Goal: Task Accomplishment & Management: Complete application form

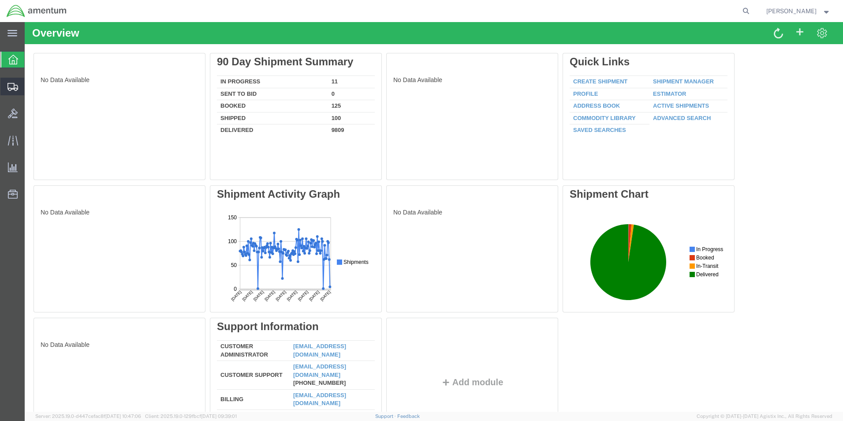
click at [0, 0] on span "Create from Template" at bounding box center [0, 0] width 0 height 0
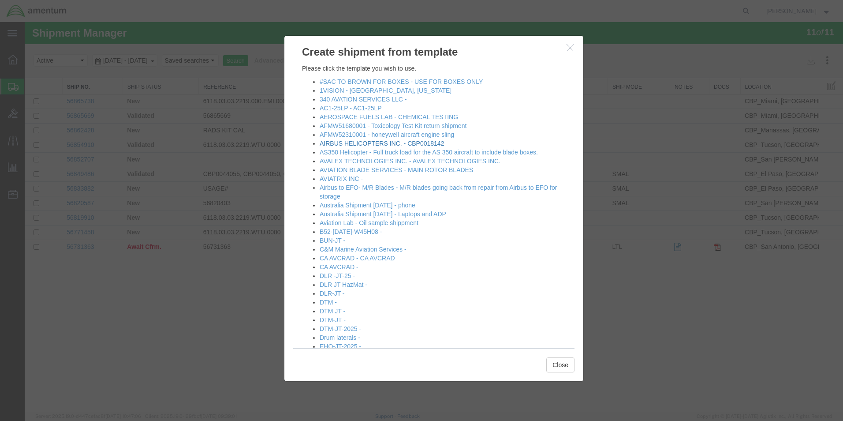
scroll to position [176, 0]
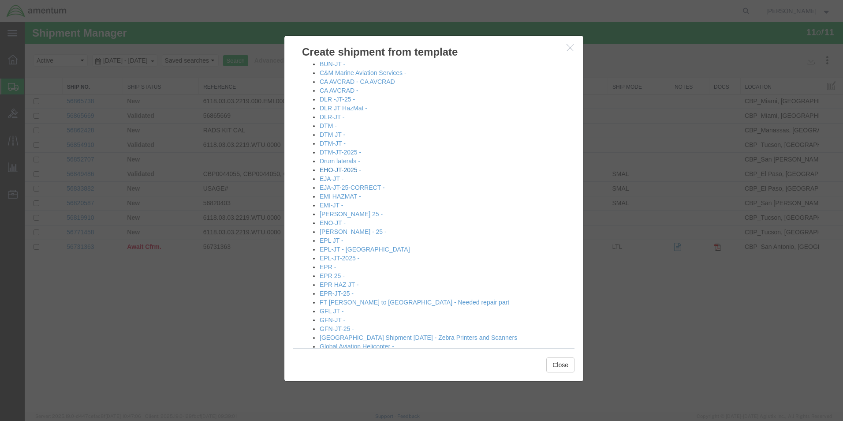
click at [339, 170] on link "EHO-JT-2025 -" at bounding box center [340, 169] width 41 height 7
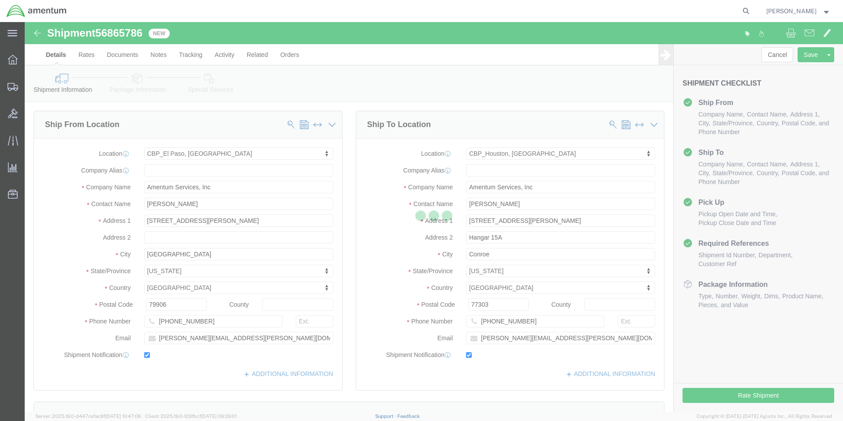
select select "49831"
select select "49929"
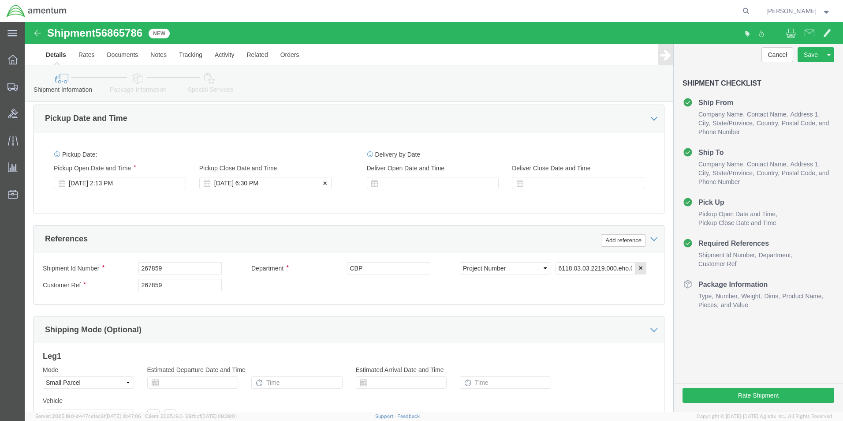
scroll to position [353, 0]
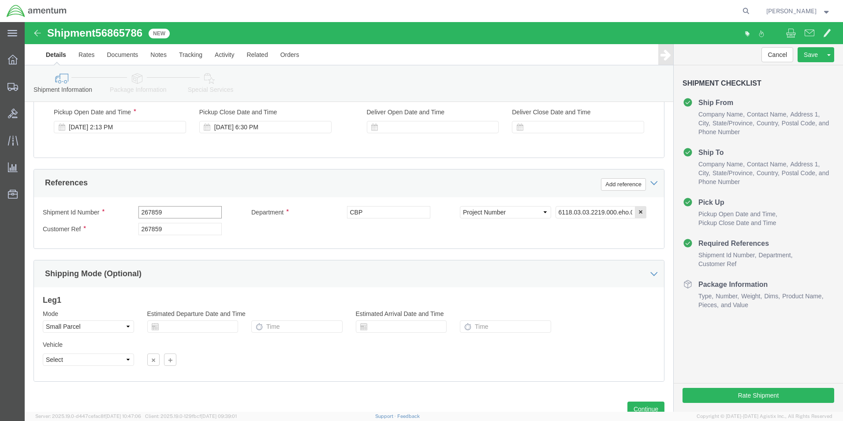
drag, startPoint x: 161, startPoint y: 193, endPoint x: 41, endPoint y: 189, distance: 119.6
click div "Shipment Id Number 267859"
type input "604-001765"
drag, startPoint x: 118, startPoint y: 207, endPoint x: 96, endPoint y: 205, distance: 22.1
click div "Customer Ref 267859"
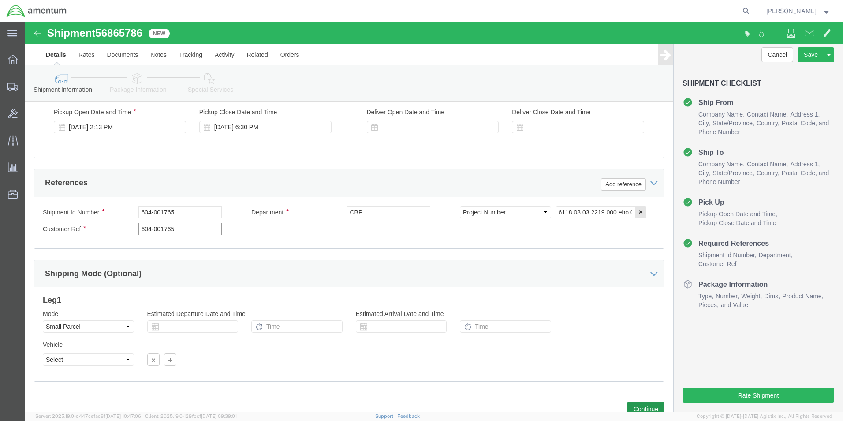
type input "604-001765"
click button "Continue"
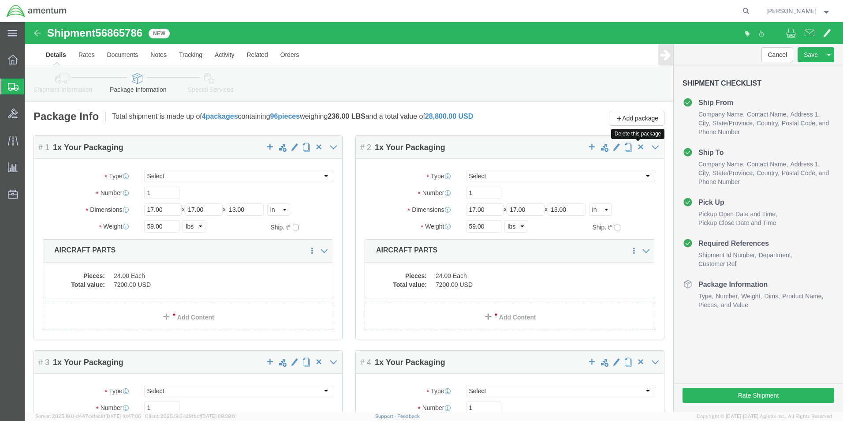
click span "button"
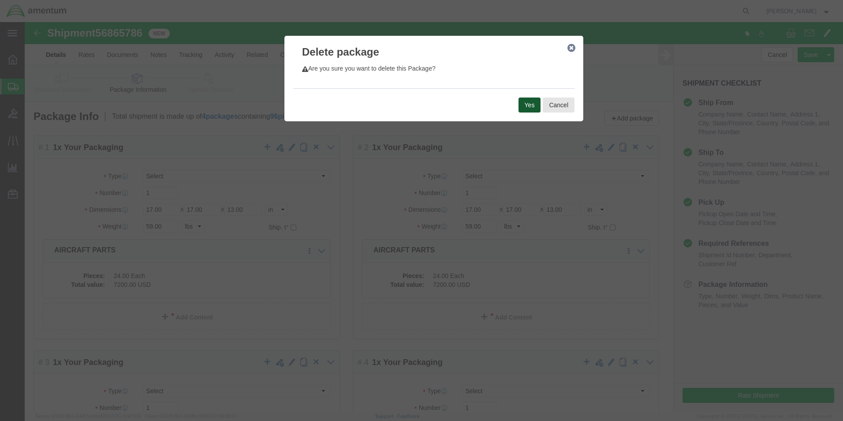
click button "Yes"
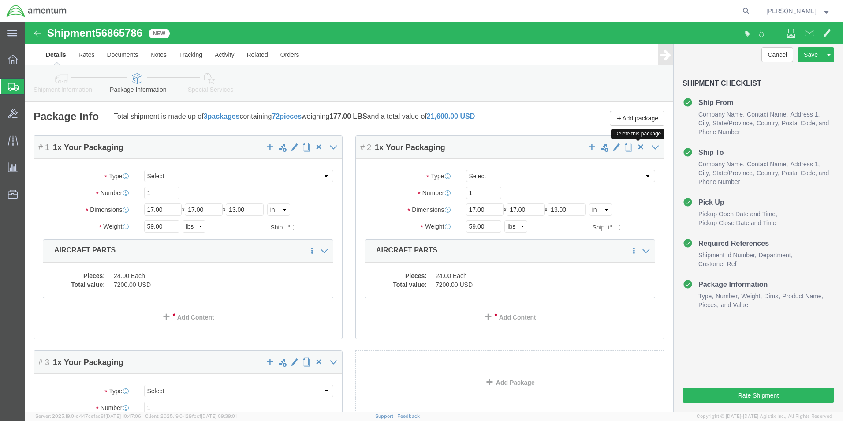
click span "button"
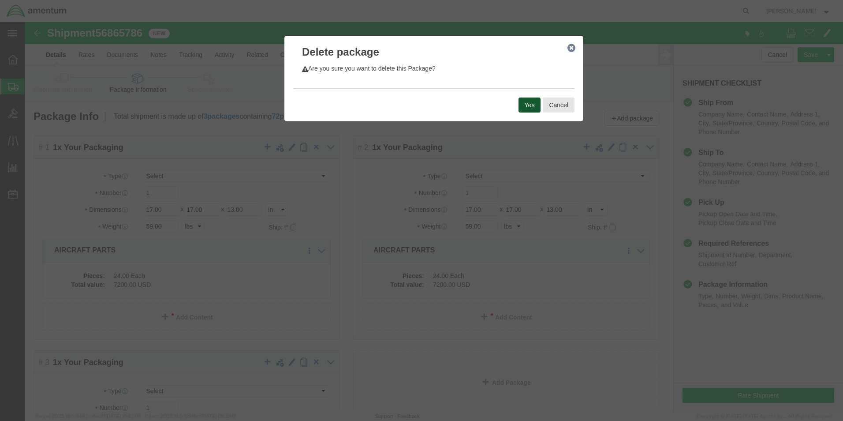
click button "Yes"
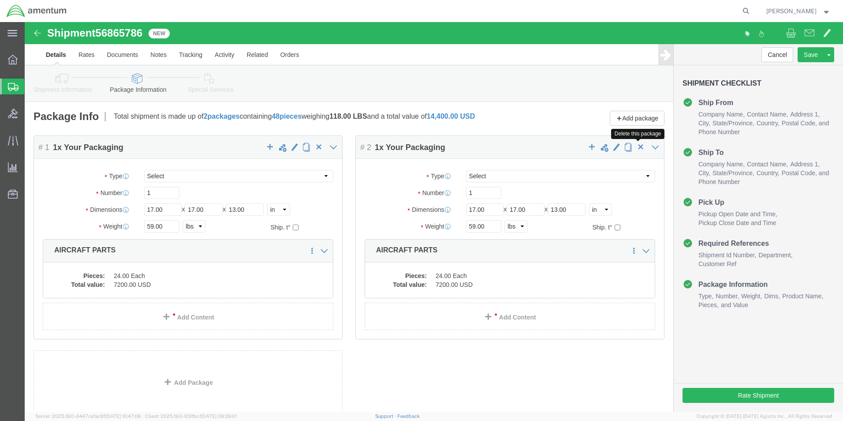
click span "button"
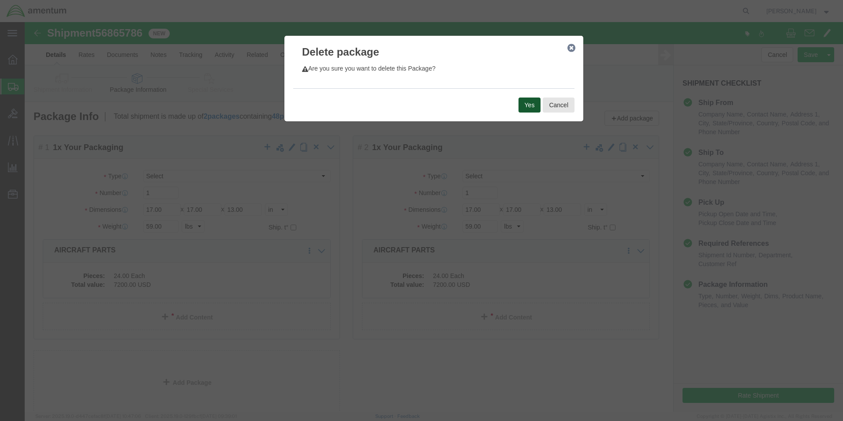
click button "Yes"
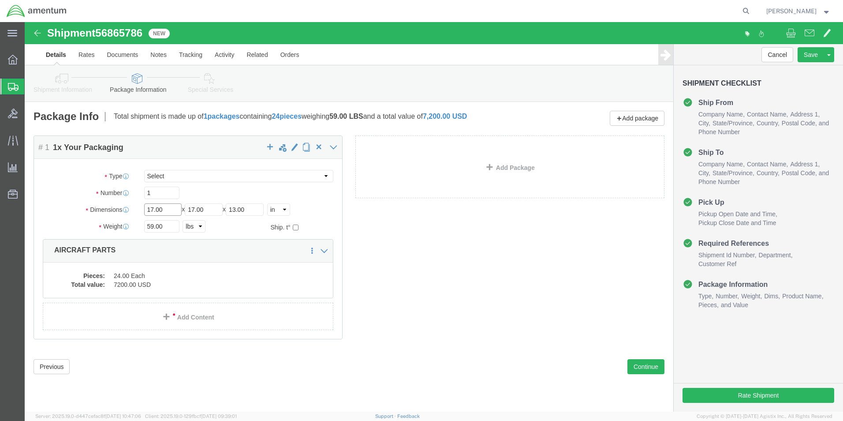
drag, startPoint x: 151, startPoint y: 184, endPoint x: 114, endPoint y: 185, distance: 37.0
click div "Length 17.00 x Width 17.00 x Height 13.00 Select cm ft in"
type input "15"
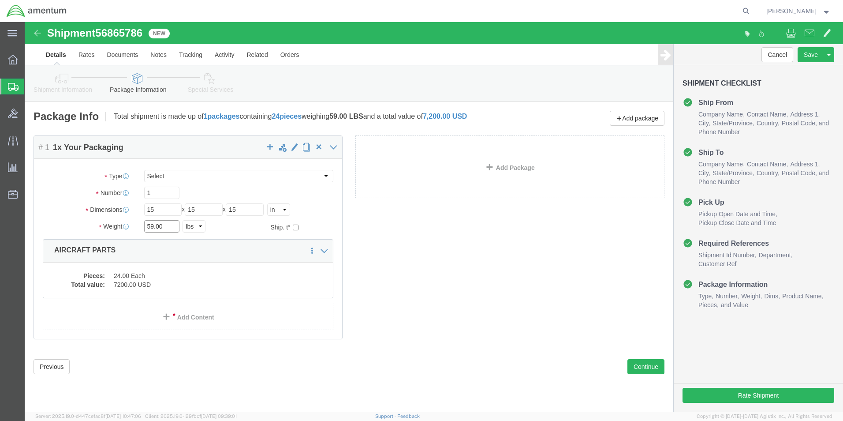
drag, startPoint x: 142, startPoint y: 204, endPoint x: 125, endPoint y: 207, distance: 17.5
click input "59.00"
type input "5"
type input "38.30"
click dd "7200.00 USD"
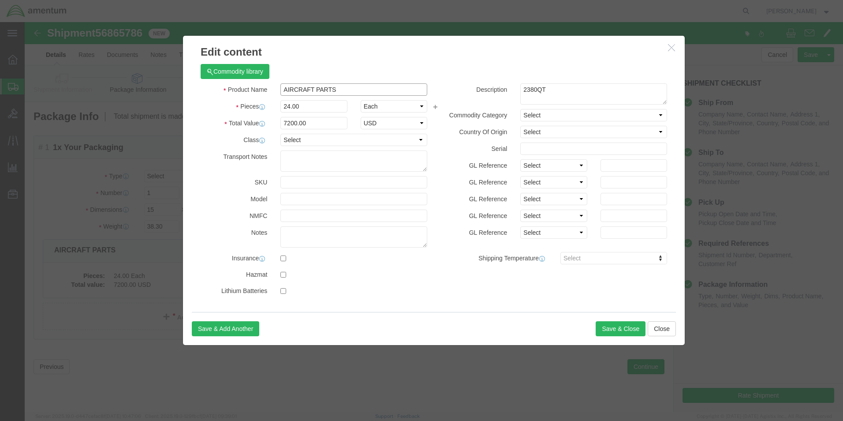
drag, startPoint x: 311, startPoint y: 68, endPoint x: 274, endPoint y: 70, distance: 37.5
click input "AIRCRAFT PARTS"
type input "A"
type input "shop items"
select select "US"
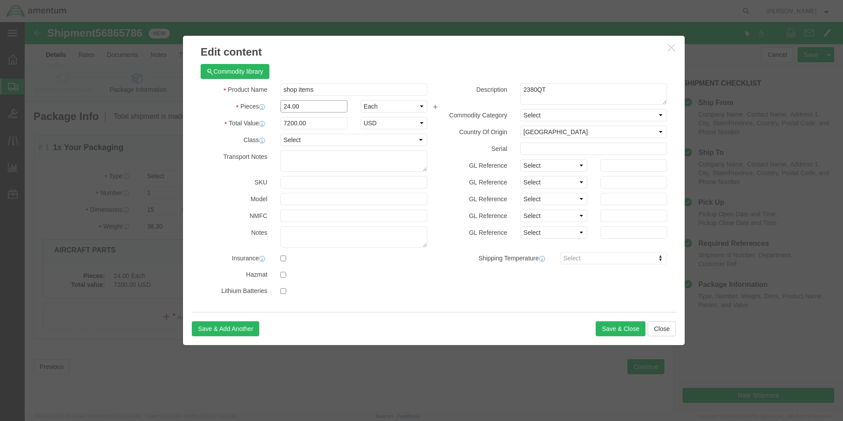
drag, startPoint x: 283, startPoint y: 83, endPoint x: 253, endPoint y: 86, distance: 29.7
click div "24.00"
type input "1"
type input "300"
click div "Commodity library Product Name shop items Pieces 1 Select Bag Barrels 100Board …"
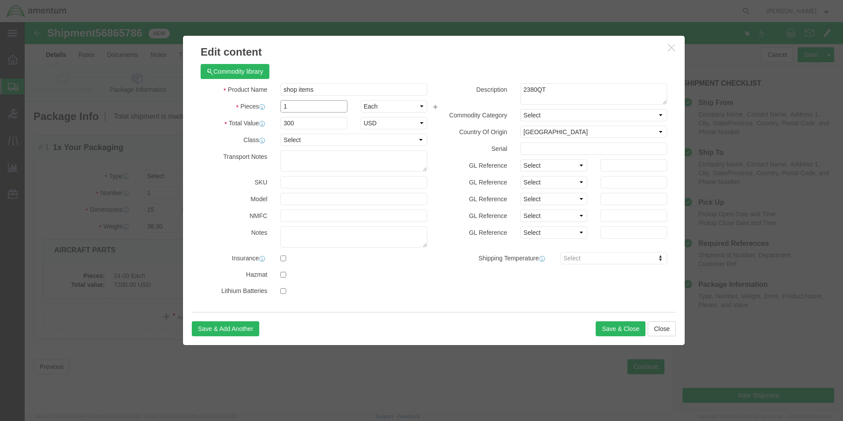
click input "1"
type input "4"
click input "1200"
drag, startPoint x: 279, startPoint y: 103, endPoint x: 249, endPoint y: 108, distance: 30.0
click div "Product Name shop items Pieces 4 Select Bag Barrels 100Board Feet Bottle Box Bl…"
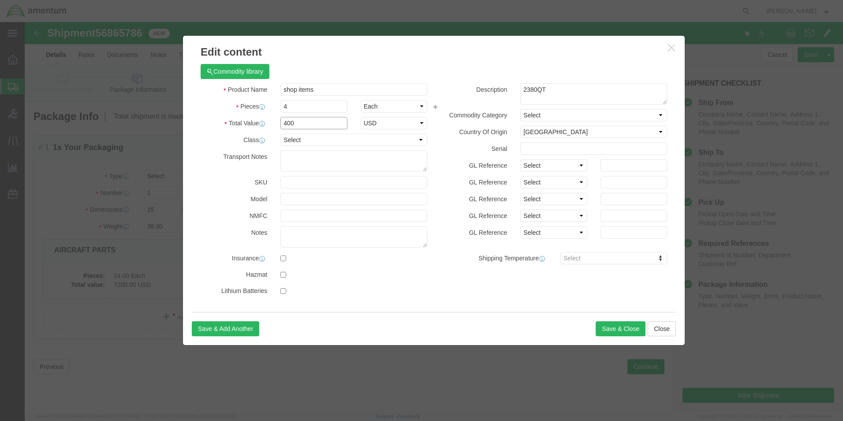
type input "400"
click select "Select 50 55 60 65 70 85 92.5 100 125 175 250 300 400"
select select "100"
click select "Select 50 55 60 65 70 85 92.5 100 125 175 250 300 400"
drag, startPoint x: 537, startPoint y: 70, endPoint x: 488, endPoint y: 72, distance: 49.0
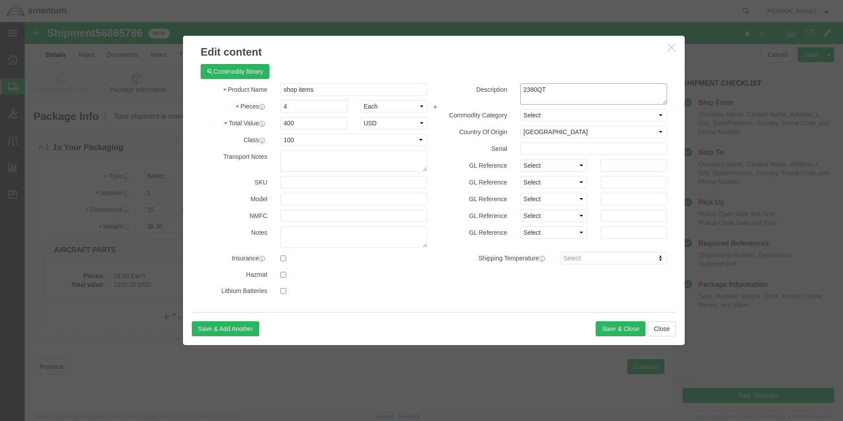
click div "Description 2380QT"
type textarea "alcohol, [MEDICAL_DATA]"
click input "checkbox"
checkbox input "true"
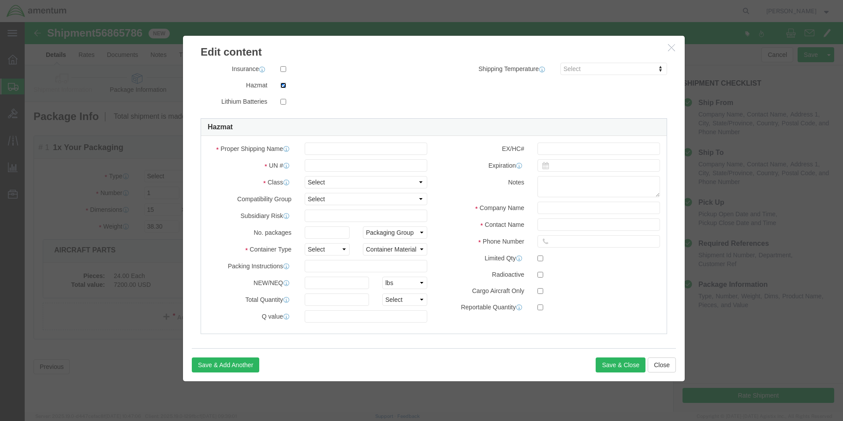
scroll to position [195, 0]
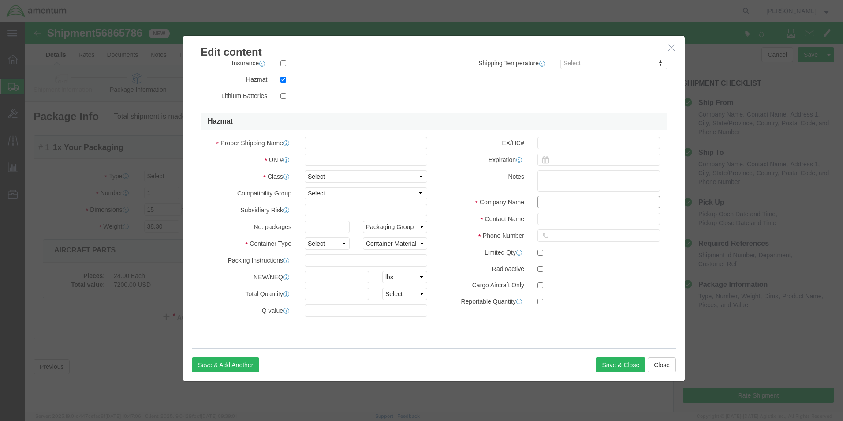
click input "text"
type input "chemtrec"
type input "CCN 216832"
type input "7035273887"
click div "Pieces : This field is required. Commodity library Product Name shop items Piec…"
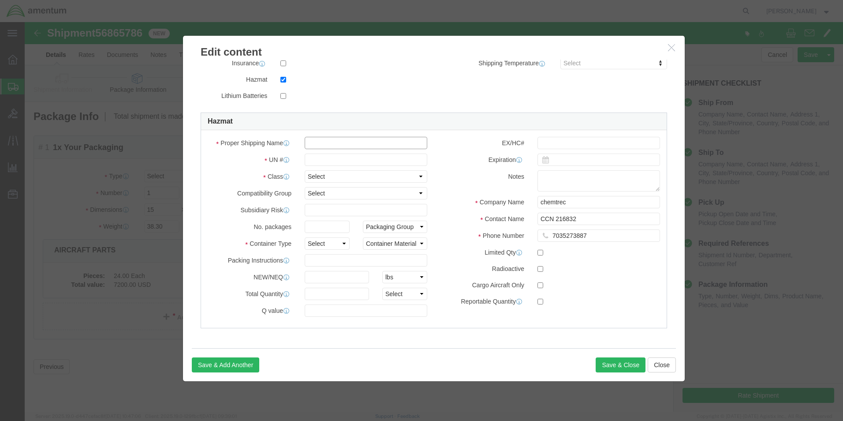
click input "text"
type input "[MEDICAL_DATA] [MEDICAL_DATA]"
click input "text"
type input "1219"
click select "Select 1 Explosive 1.1 Explosive 1.2 Explosive 1.3 Explosive 1.4 Explosive 1.5 …"
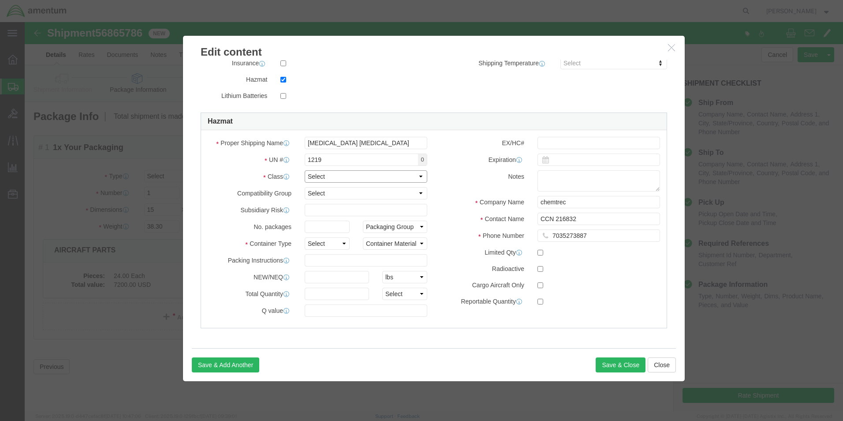
select select "3 Flammable Liquid"
click select "Select 1 Explosive 1.1 Explosive 1.2 Explosive 1.3 Explosive 1.4 Explosive 1.5 …"
click select "Select A B C D E F G H J K L N S"
click div "Notes"
click input "text"
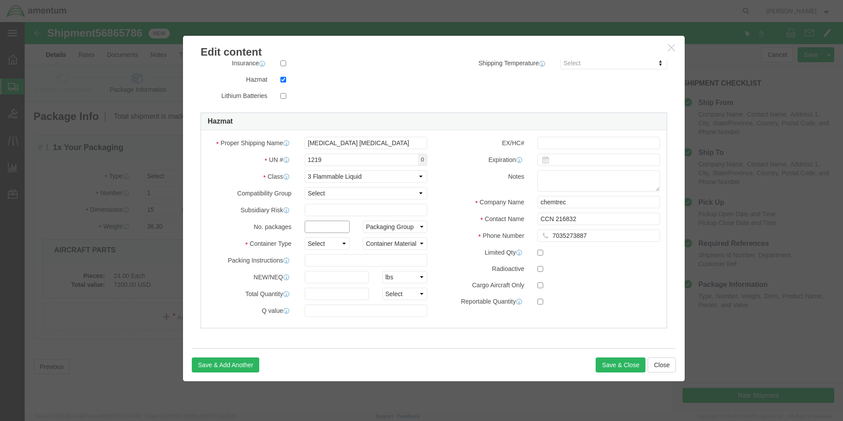
type input "1"
click select "Packaging Group I II III"
select select "I"
click select "Packaging Group I II III"
click select "Select 1 - Drums 2 - Reserved 3 - Jerricans 4 - Boxes 5 - Bags 6 - Composite Pa…"
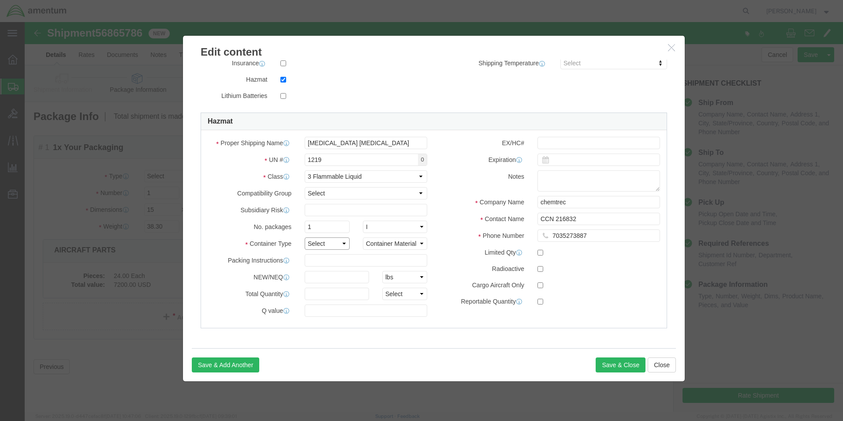
select select "BOXES"
click select "Select 1 - Drums 2 - Reserved 3 - Jerricans 4 - Boxes 5 - Bags 6 - Composite Pa…"
click select "Container Material A - Steel (all types and surface treatments) B - Aluminum C …"
select select "FIBERBOARD"
click select "Container Material A - Steel (all types and surface treatments) B - Aluminum C …"
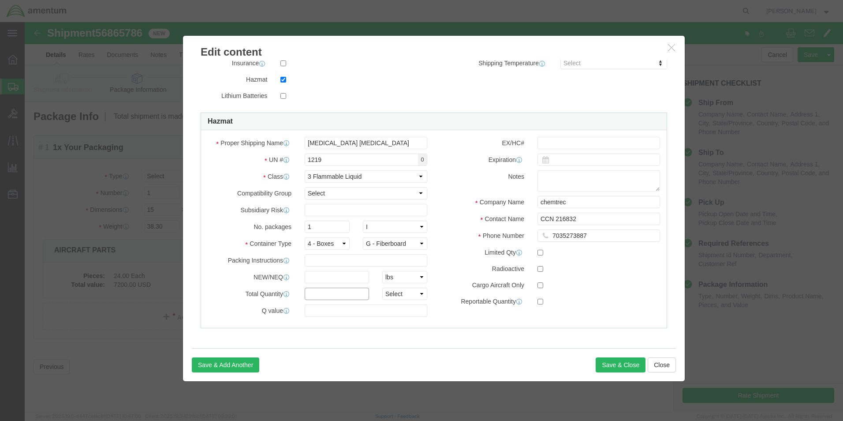
click input "text"
type input "38.30"
click select "Select curies gallons kgs lbs liters milliliters"
select select "L"
click select "Select curies gallons kgs lbs liters milliliters"
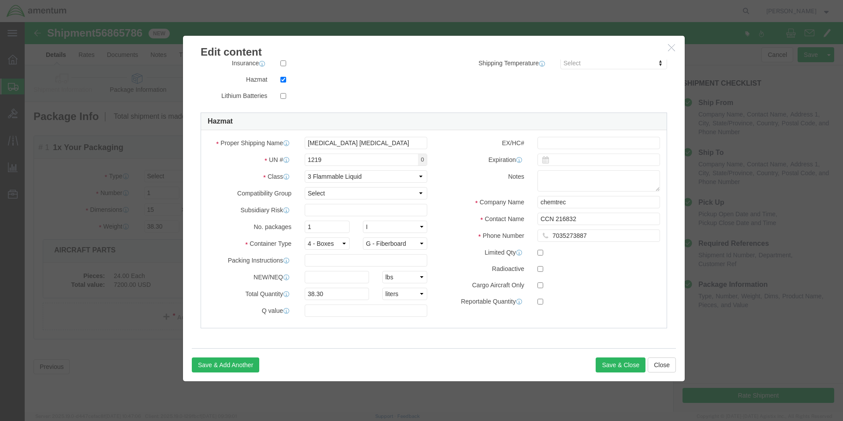
click div "Pieces : This field is required. Commodity library Product Name shop items Piec…"
click input "38.30"
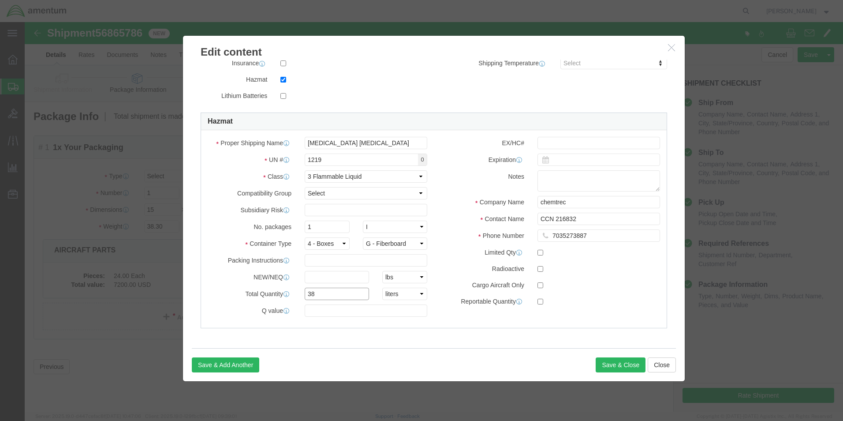
type input "3"
type input "15.14"
click div "Proper Shipping Name [MEDICAL_DATA] [MEDICAL_DATA] UN # 1219 0 Class Select 1 E…"
click input "checkbox"
checkbox input "true"
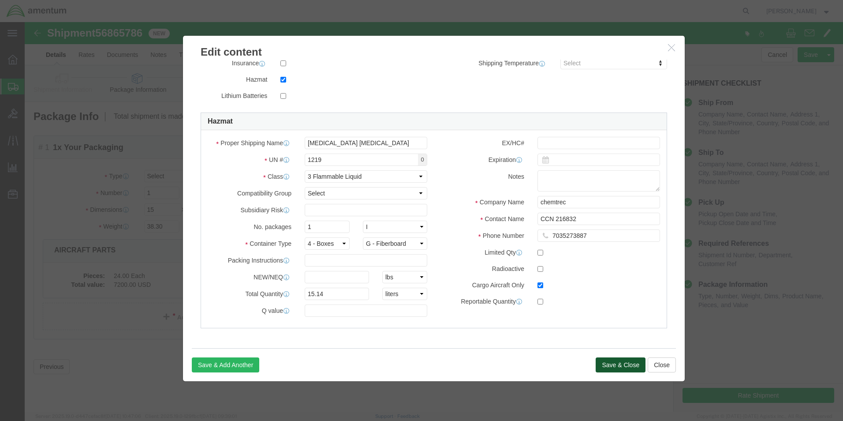
click button "Save & Close"
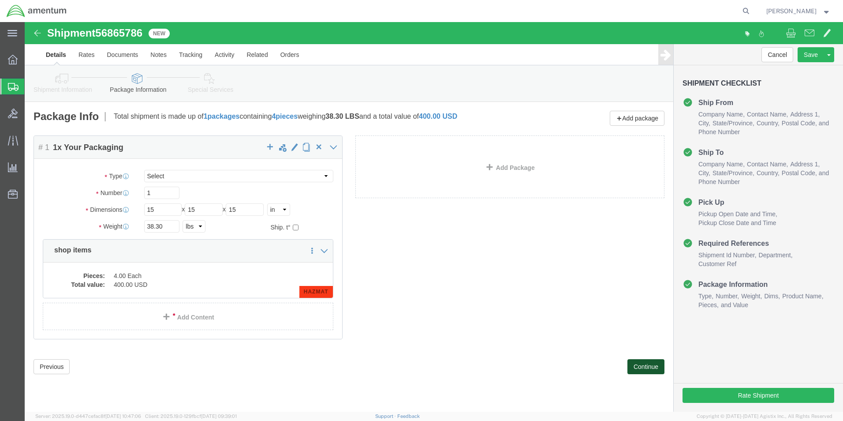
click button "Continue"
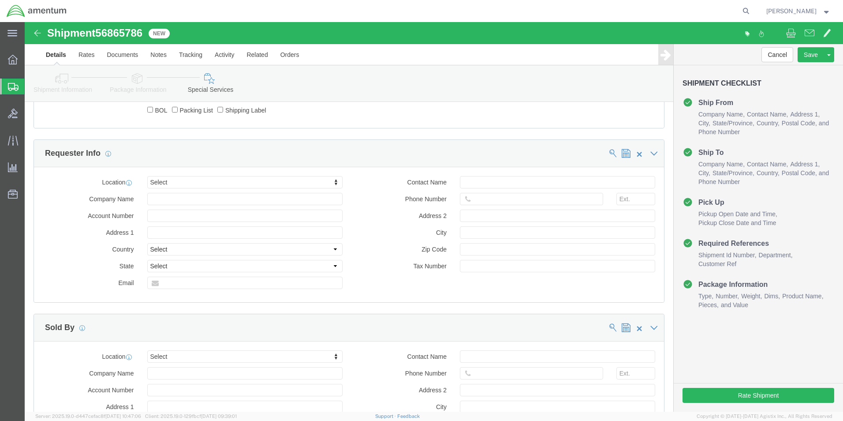
scroll to position [661, 0]
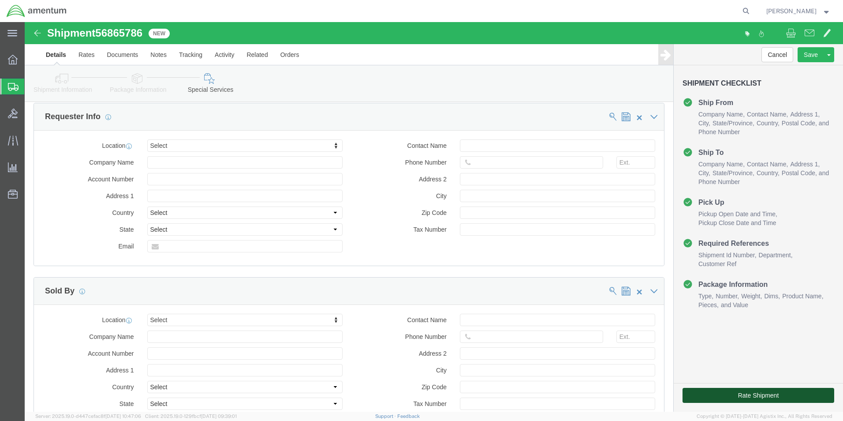
click button "Rate Shipment"
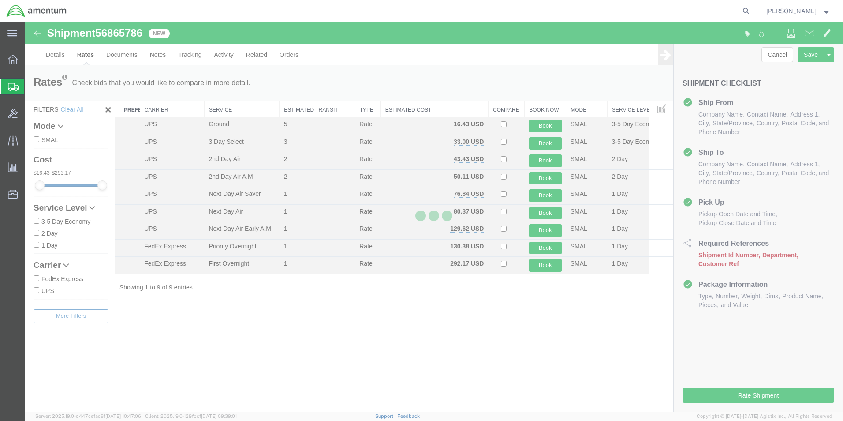
scroll to position [0, 0]
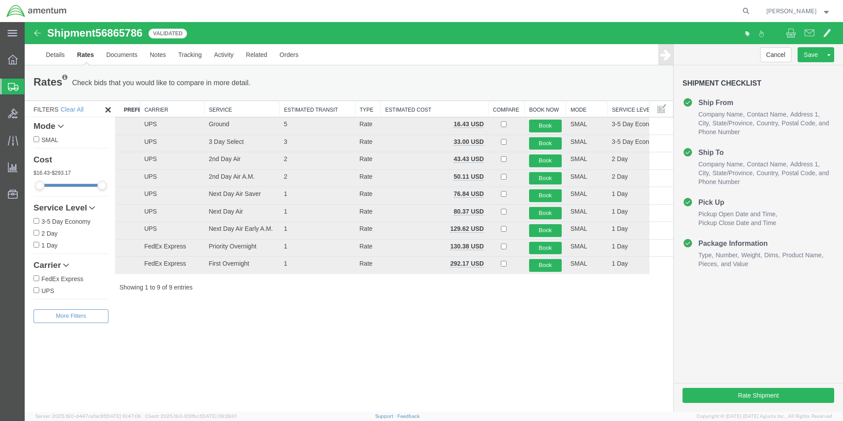
click at [216, 108] on th "Service" at bounding box center [241, 109] width 75 height 16
click at [158, 105] on th "Carrier" at bounding box center [172, 109] width 64 height 16
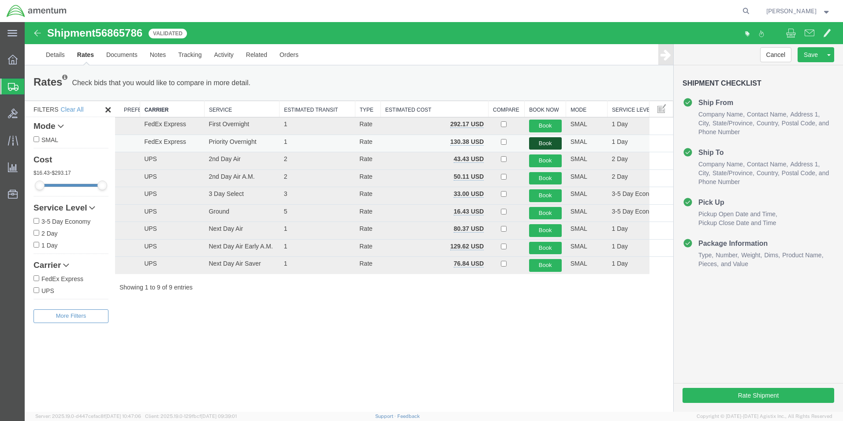
click at [537, 140] on button "Book" at bounding box center [545, 143] width 33 height 13
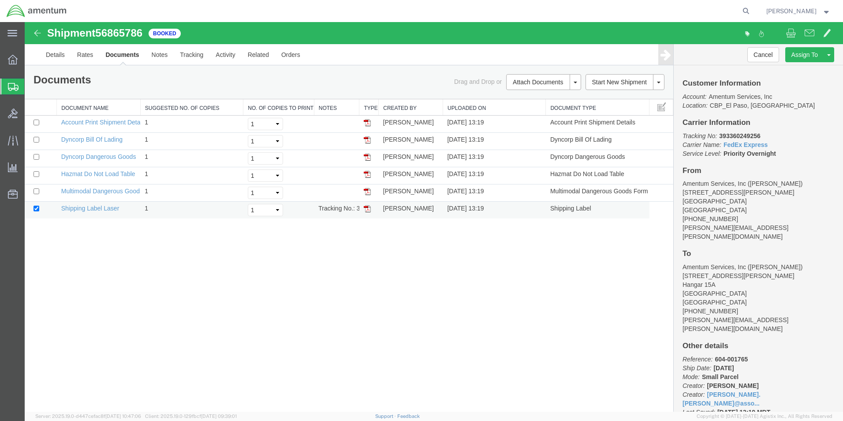
click at [369, 207] on img at bounding box center [367, 208] width 7 height 7
click at [794, 73] on link "Clone Shipment" at bounding box center [796, 69] width 76 height 13
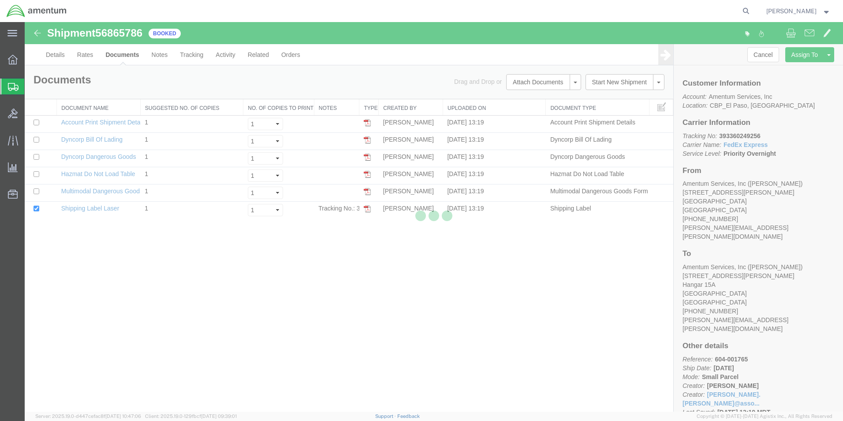
select select "49831"
select select "49929"
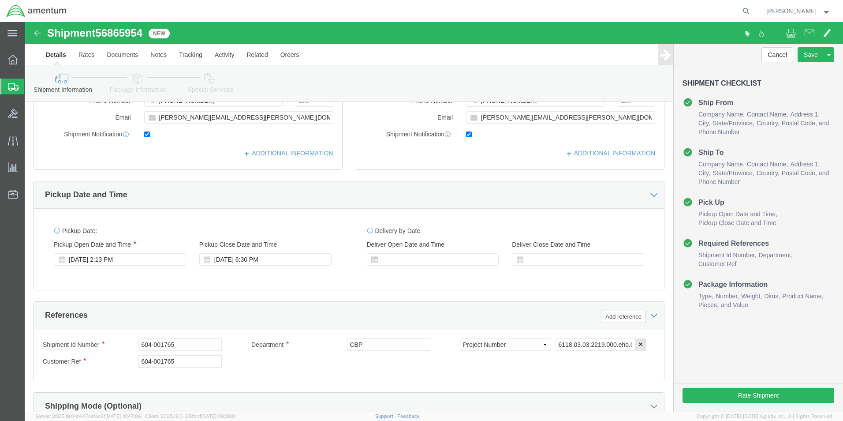
scroll to position [384, 0]
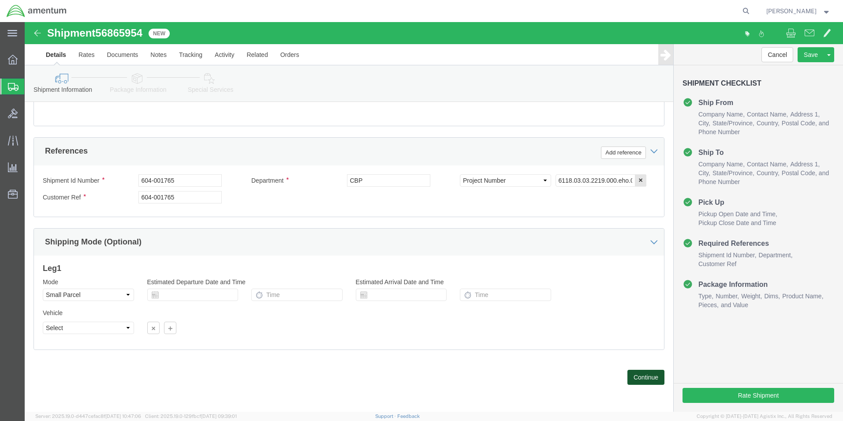
click button "Continue"
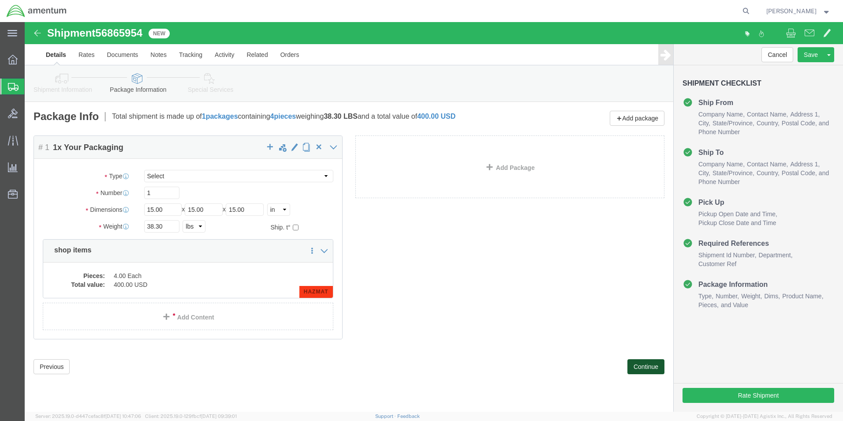
click button "Continue"
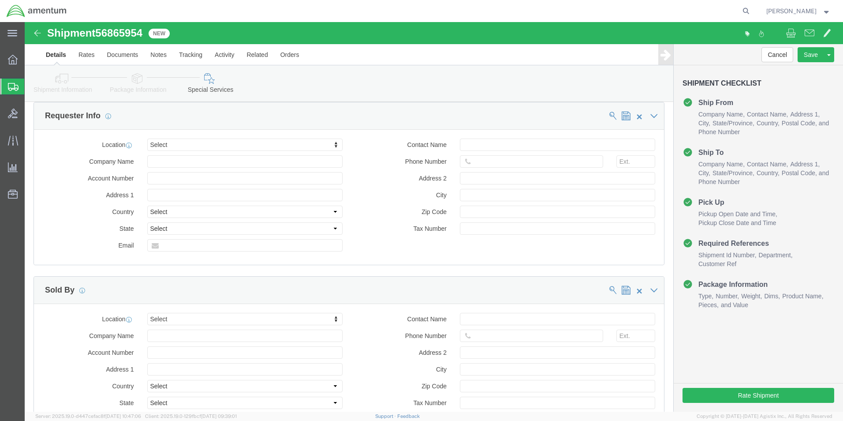
scroll to position [705, 0]
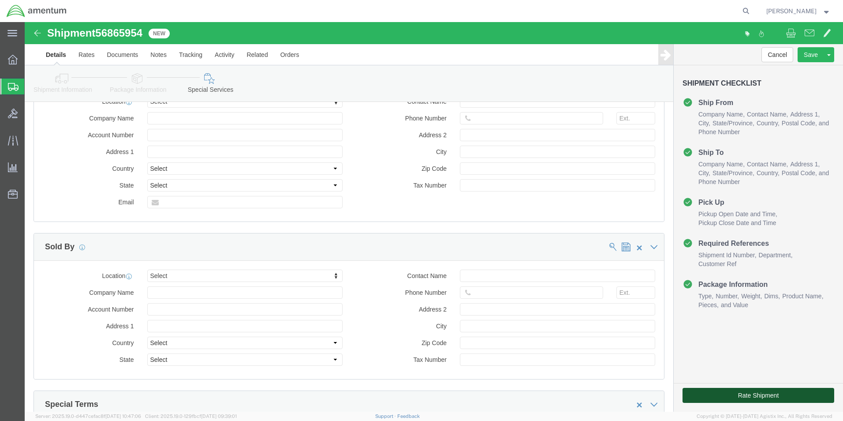
click button "Rate Shipment"
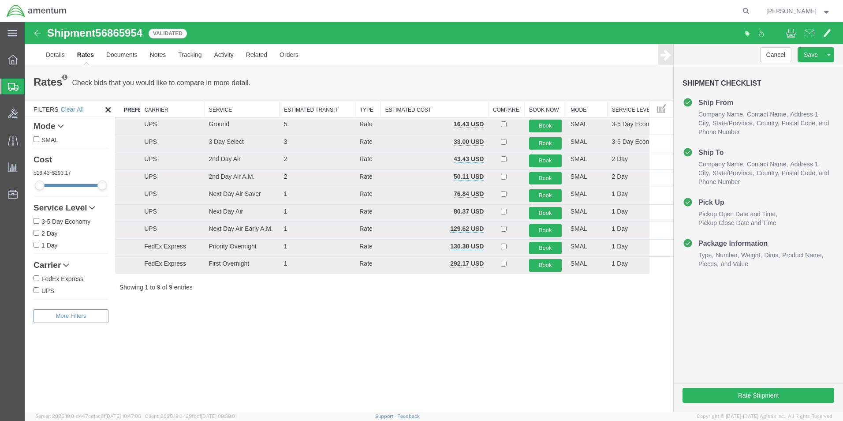
click at [158, 108] on th "Carrier" at bounding box center [172, 109] width 64 height 16
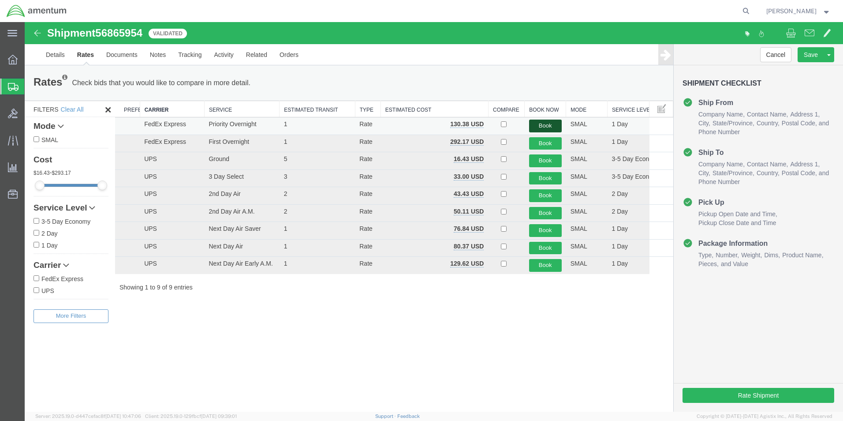
click at [547, 123] on button "Book" at bounding box center [545, 125] width 33 height 13
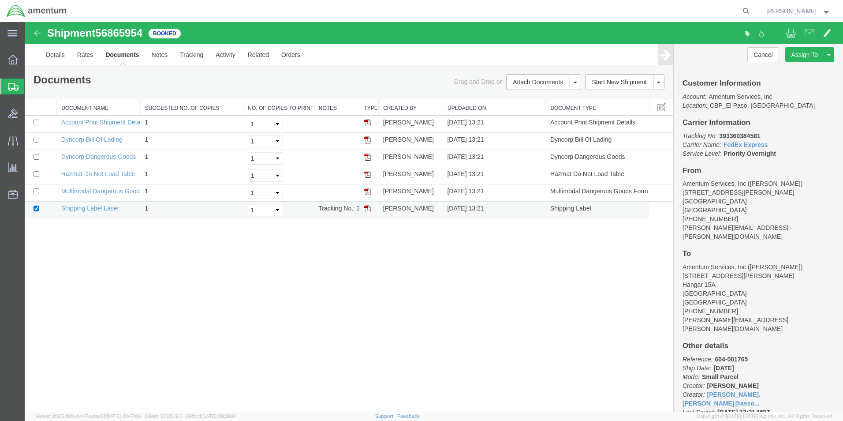
click at [368, 209] on img at bounding box center [367, 208] width 7 height 7
click at [25, 22] on link "Clone Shipment" at bounding box center [25, 22] width 0 height 0
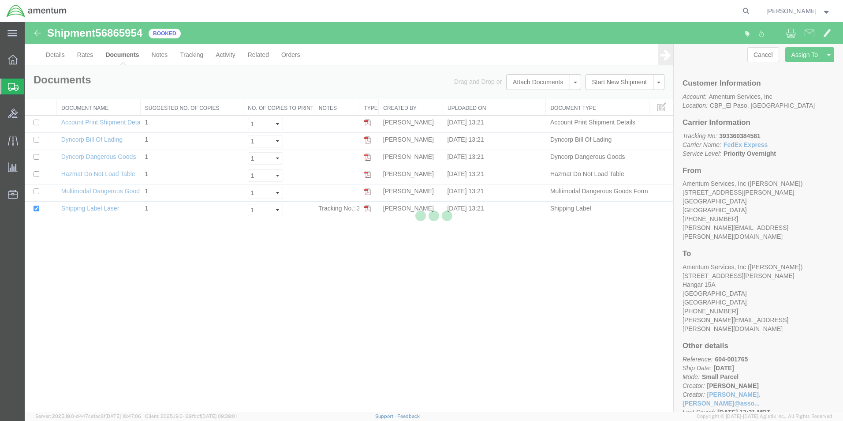
select select "49831"
select select "49929"
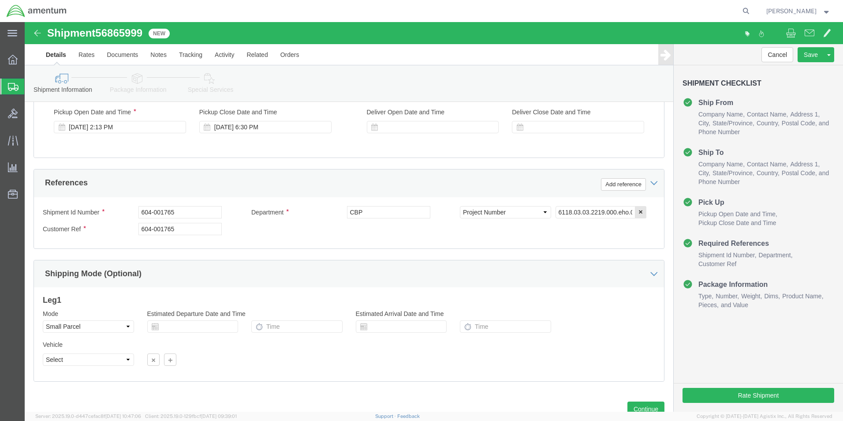
scroll to position [384, 0]
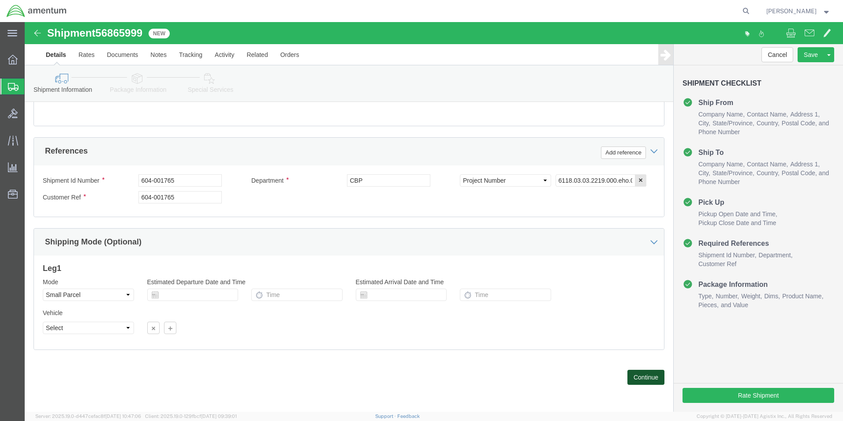
click button "Continue"
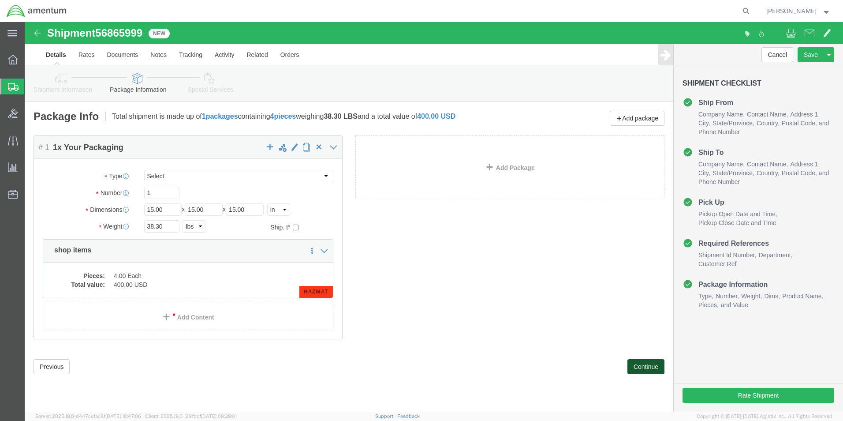
click button "Continue"
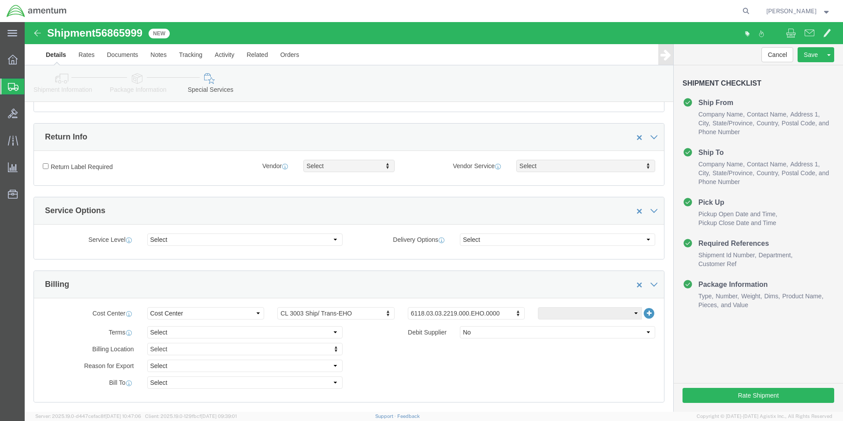
scroll to position [265, 0]
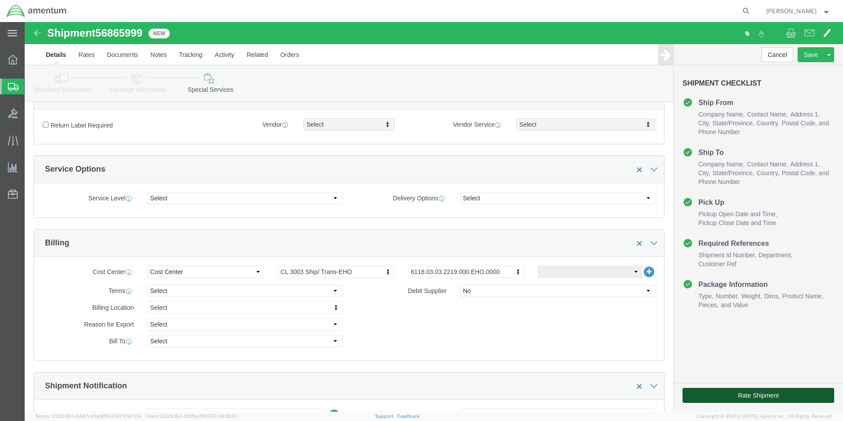
click button "Rate Shipment"
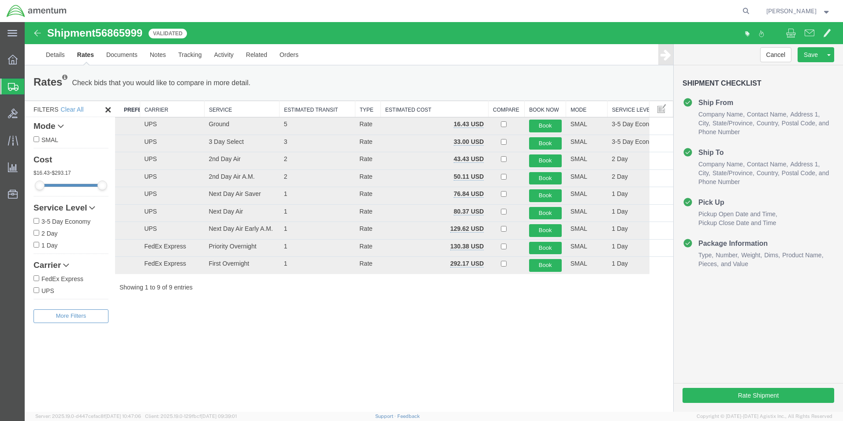
click at [157, 106] on th "Carrier" at bounding box center [172, 109] width 64 height 16
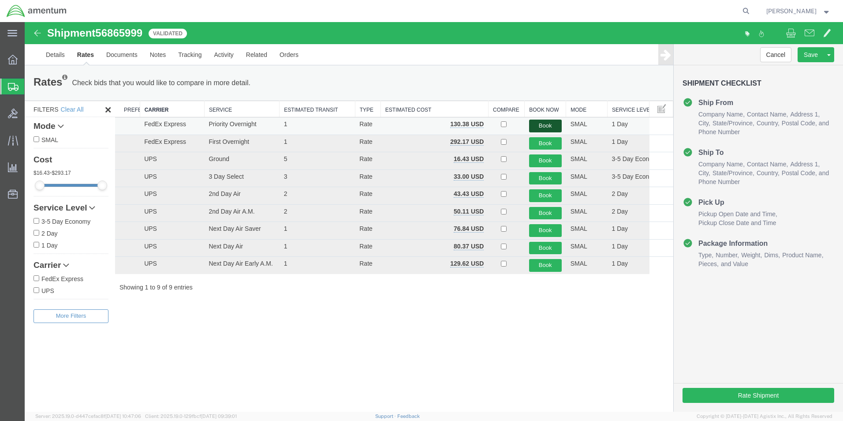
click at [541, 125] on button "Book" at bounding box center [545, 125] width 33 height 13
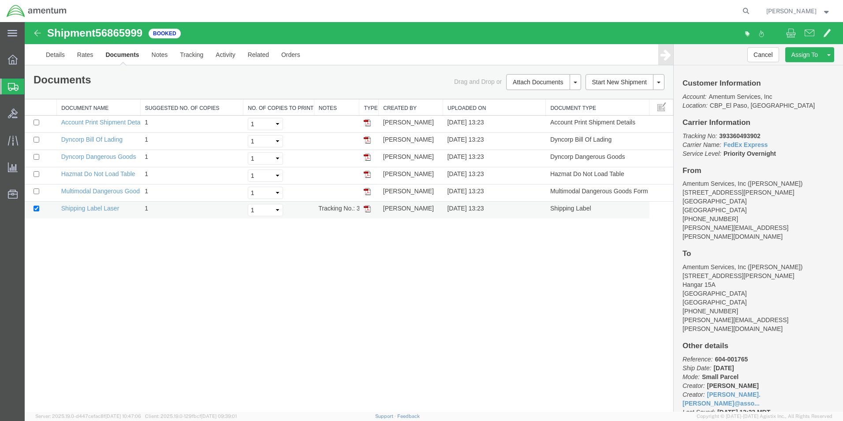
click at [367, 209] on img at bounding box center [367, 208] width 7 height 7
click at [369, 124] on img at bounding box center [367, 122] width 7 height 7
click at [366, 141] on img at bounding box center [367, 139] width 7 height 7
click at [370, 155] on img at bounding box center [367, 156] width 7 height 7
click at [369, 159] on img at bounding box center [367, 156] width 7 height 7
